Goal: Task Accomplishment & Management: Manage account settings

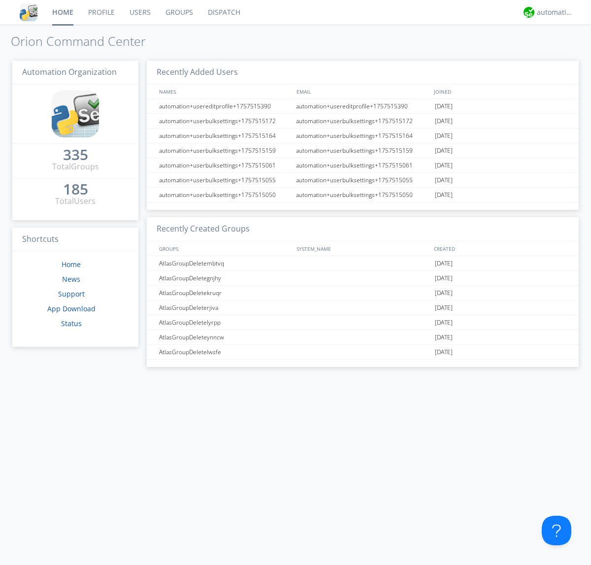
click at [178, 12] on link "Groups" at bounding box center [179, 12] width 42 height 25
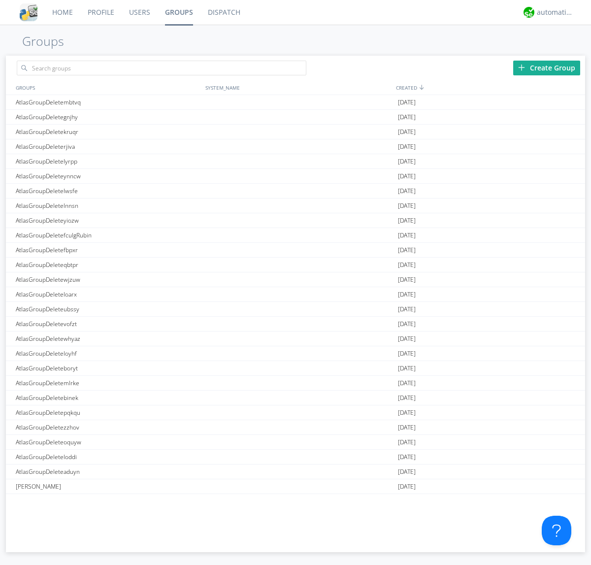
click at [547, 68] on div "Create Group" at bounding box center [547, 68] width 67 height 15
click at [178, 12] on link "Groups" at bounding box center [179, 12] width 43 height 25
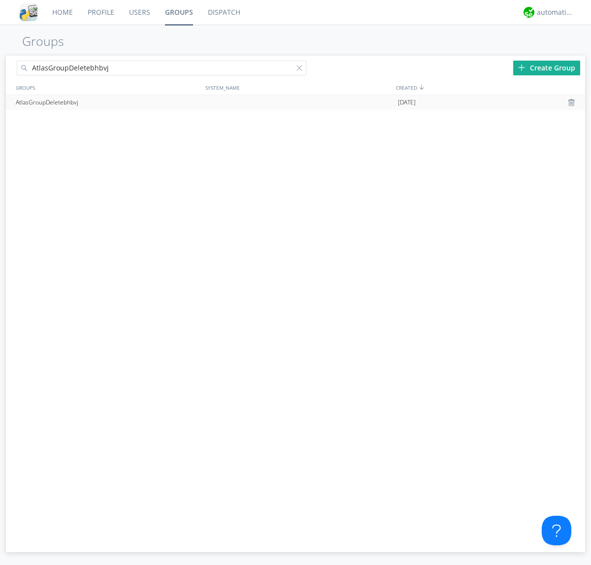
type input "AtlasGroupDeletebhbvj"
click at [573, 103] on div at bounding box center [573, 103] width 10 height 8
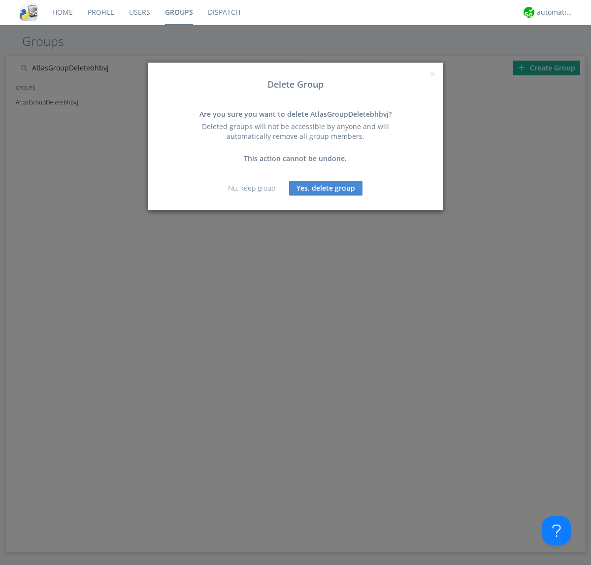
click at [326, 188] on button "Yes, delete group" at bounding box center [325, 188] width 73 height 15
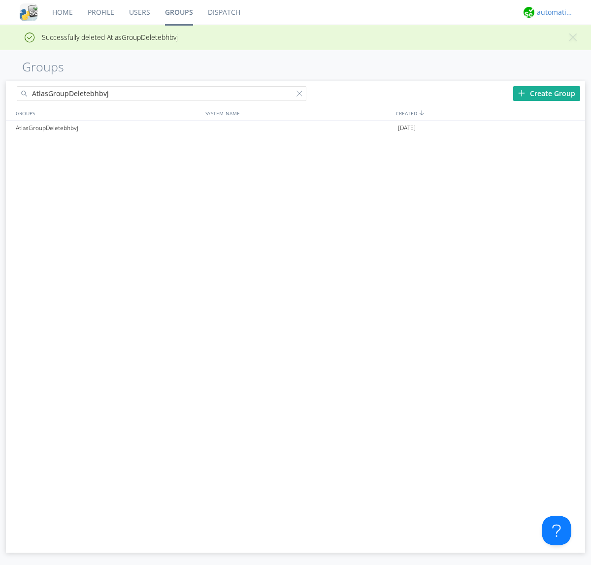
click at [553, 12] on div "automation+atlas" at bounding box center [555, 12] width 37 height 10
